Goal: Navigation & Orientation: Find specific page/section

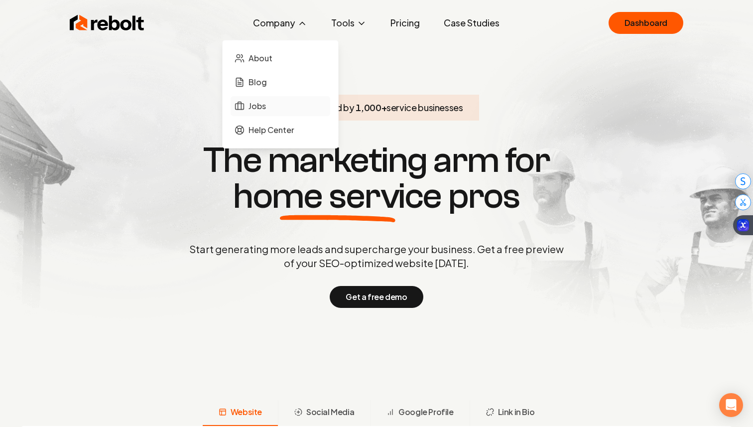
click at [260, 106] on span "Jobs" at bounding box center [257, 106] width 17 height 12
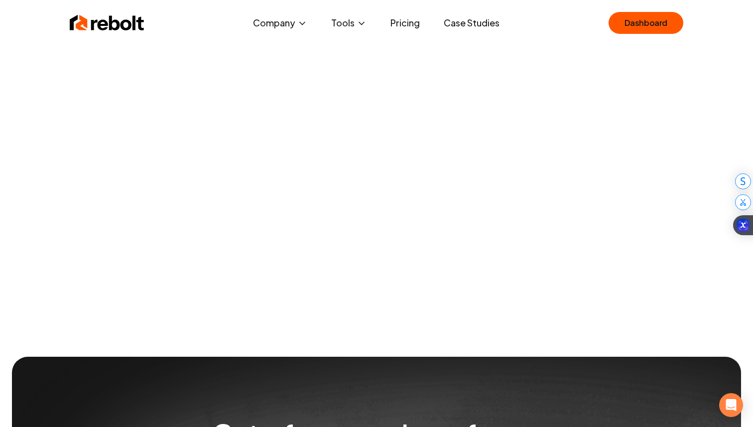
click at [466, 22] on link "Case Studies" at bounding box center [472, 23] width 72 height 20
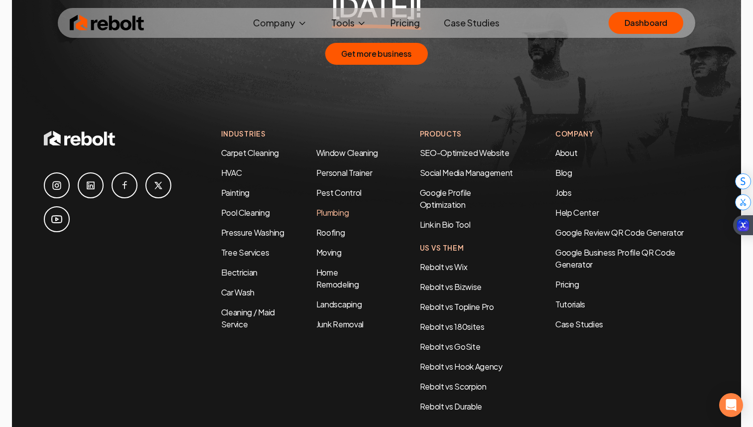
scroll to position [2150, 0]
click at [109, 128] on icon at bounding box center [80, 138] width 72 height 20
click at [85, 29] on img at bounding box center [107, 23] width 75 height 20
